Goal: Information Seeking & Learning: Learn about a topic

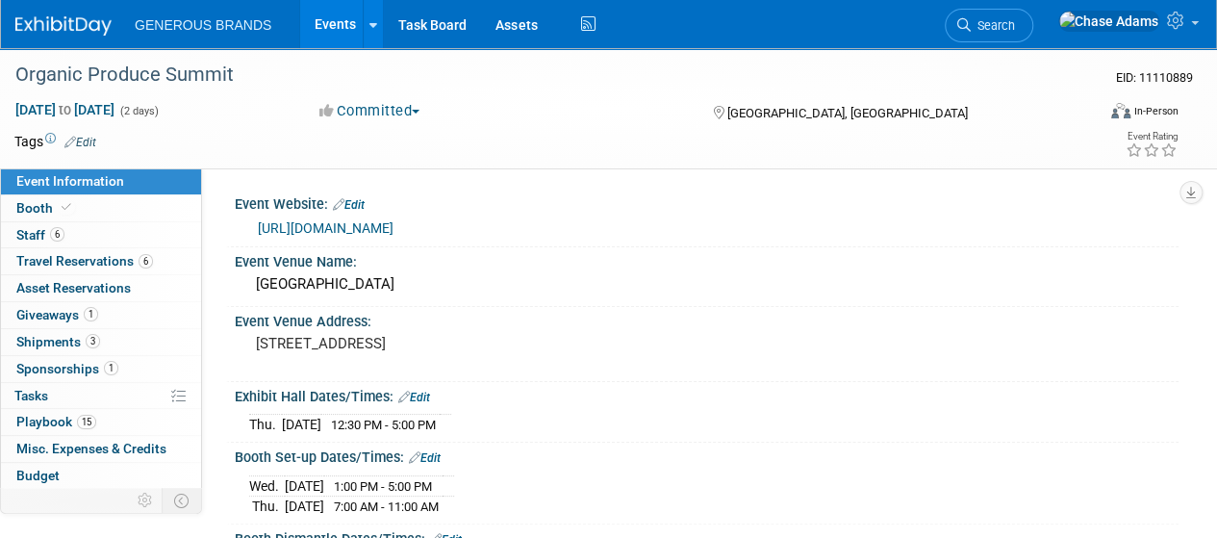
click at [90, 28] on img at bounding box center [63, 25] width 96 height 19
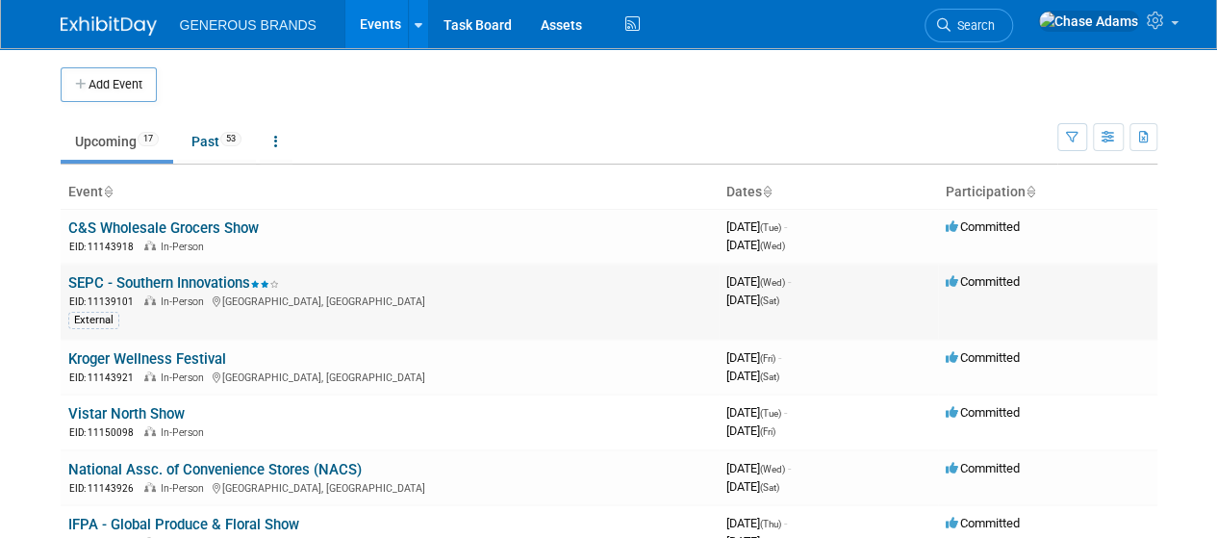
click at [176, 282] on link "SEPC - Southern Innovations" at bounding box center [173, 282] width 211 height 17
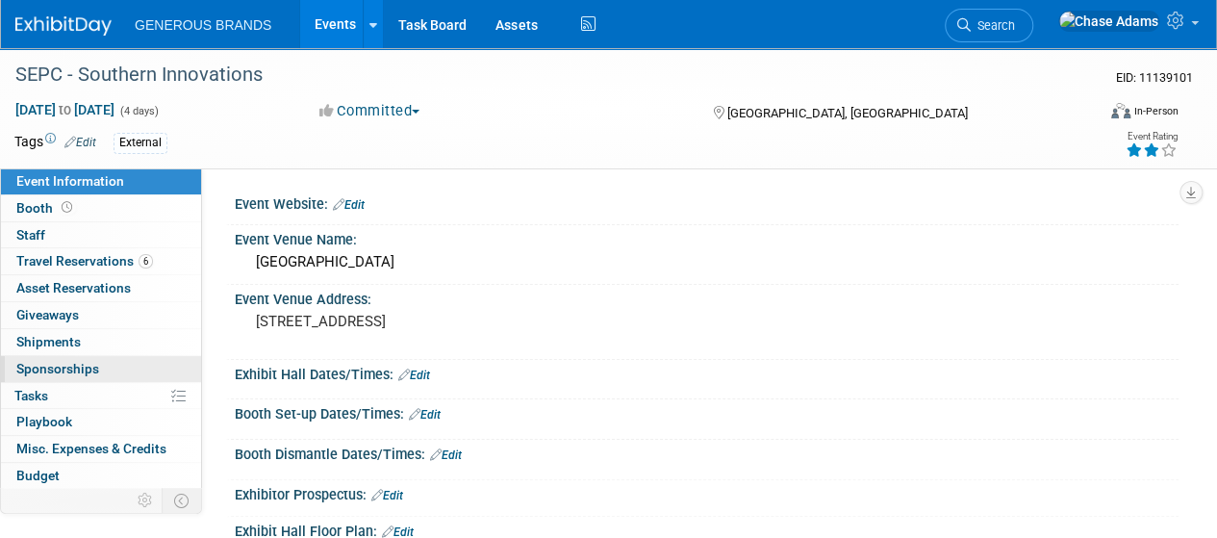
click at [71, 367] on span "Sponsorships 0" at bounding box center [57, 368] width 83 height 15
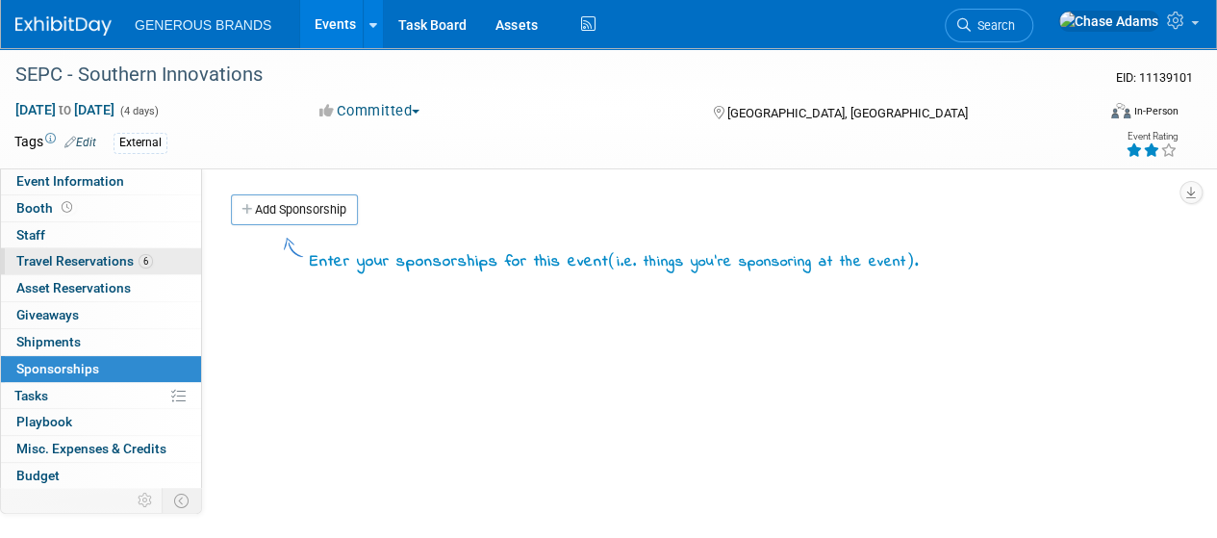
click at [91, 261] on span "Travel Reservations 6" at bounding box center [84, 260] width 137 height 15
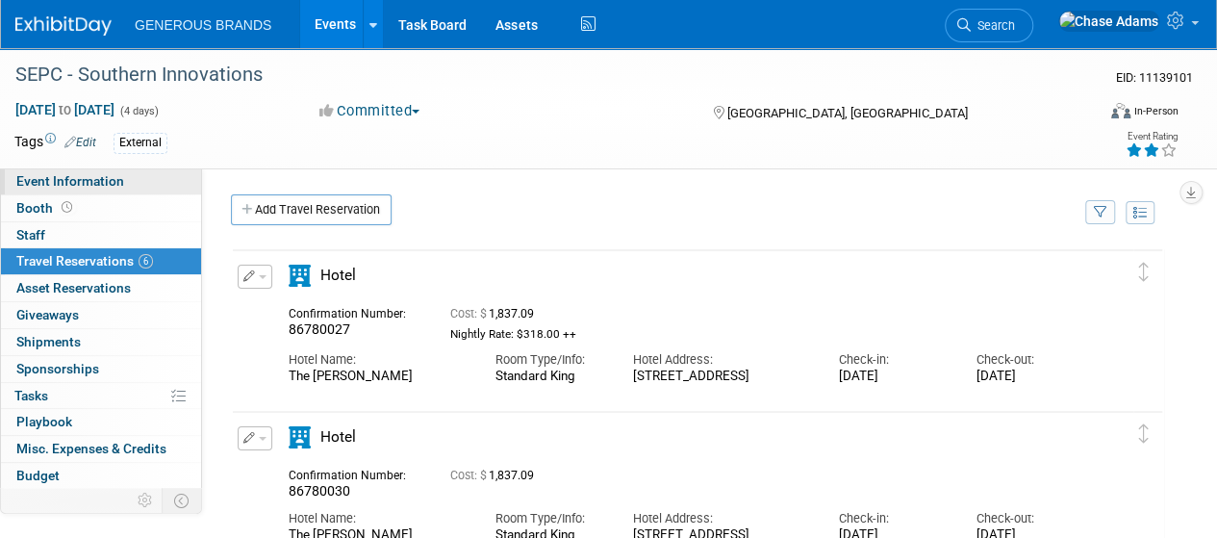
click at [100, 179] on span "Event Information" at bounding box center [70, 180] width 108 height 15
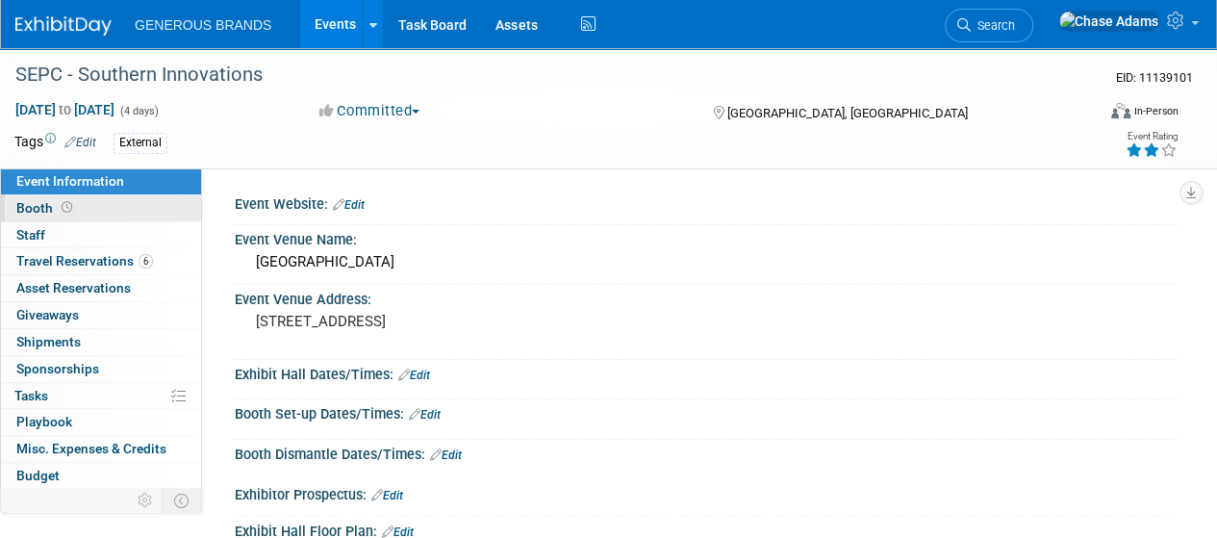
click at [92, 205] on link "Booth" at bounding box center [101, 208] width 200 height 26
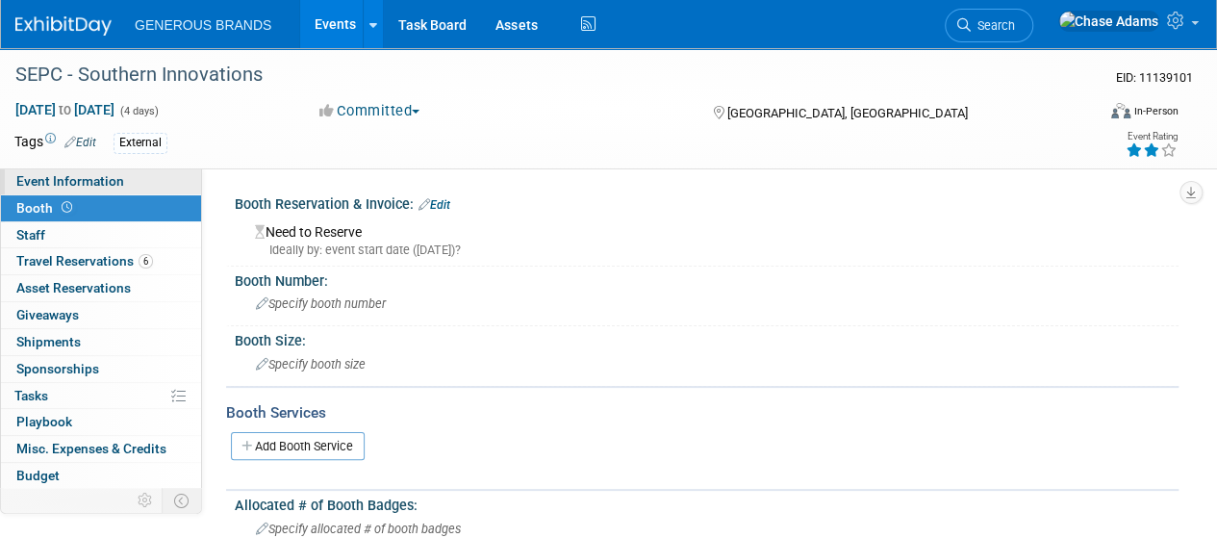
click at [93, 181] on span "Event Information" at bounding box center [70, 180] width 108 height 15
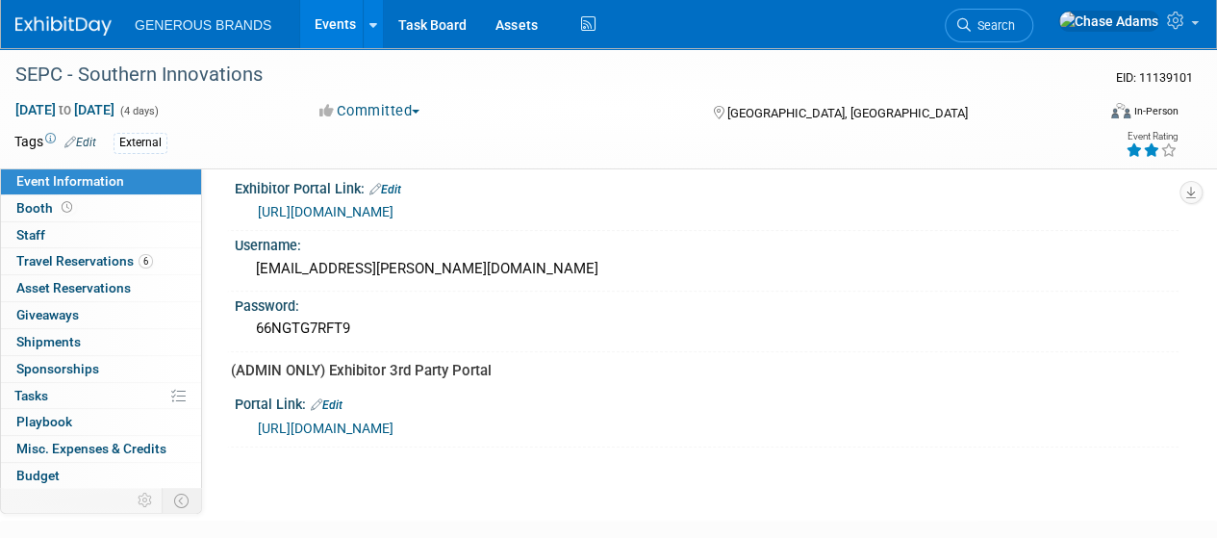
scroll to position [497, 0]
drag, startPoint x: 360, startPoint y: 324, endPoint x: 254, endPoint y: 332, distance: 106.1
click at [254, 332] on div "66NGTG7RFT9" at bounding box center [706, 328] width 915 height 30
